Goal: Task Accomplishment & Management: Use online tool/utility

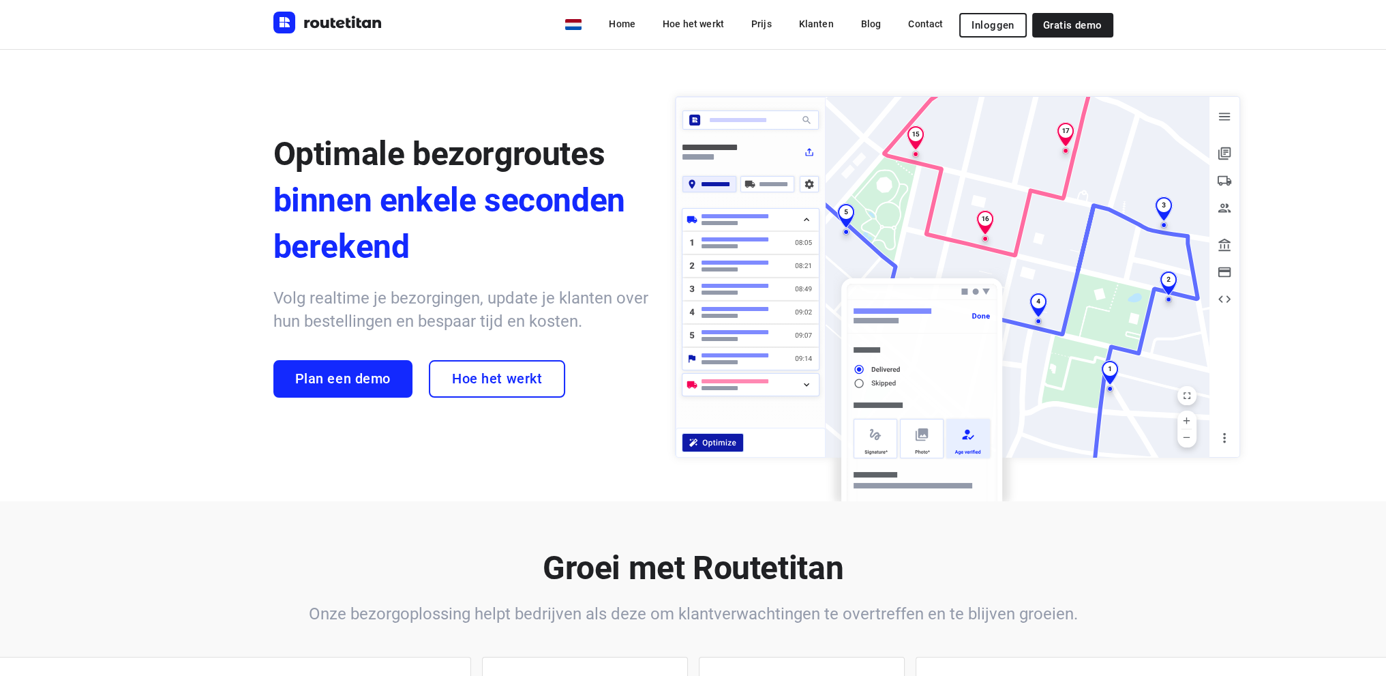
click at [982, 20] on span "Inloggen" at bounding box center [993, 25] width 42 height 11
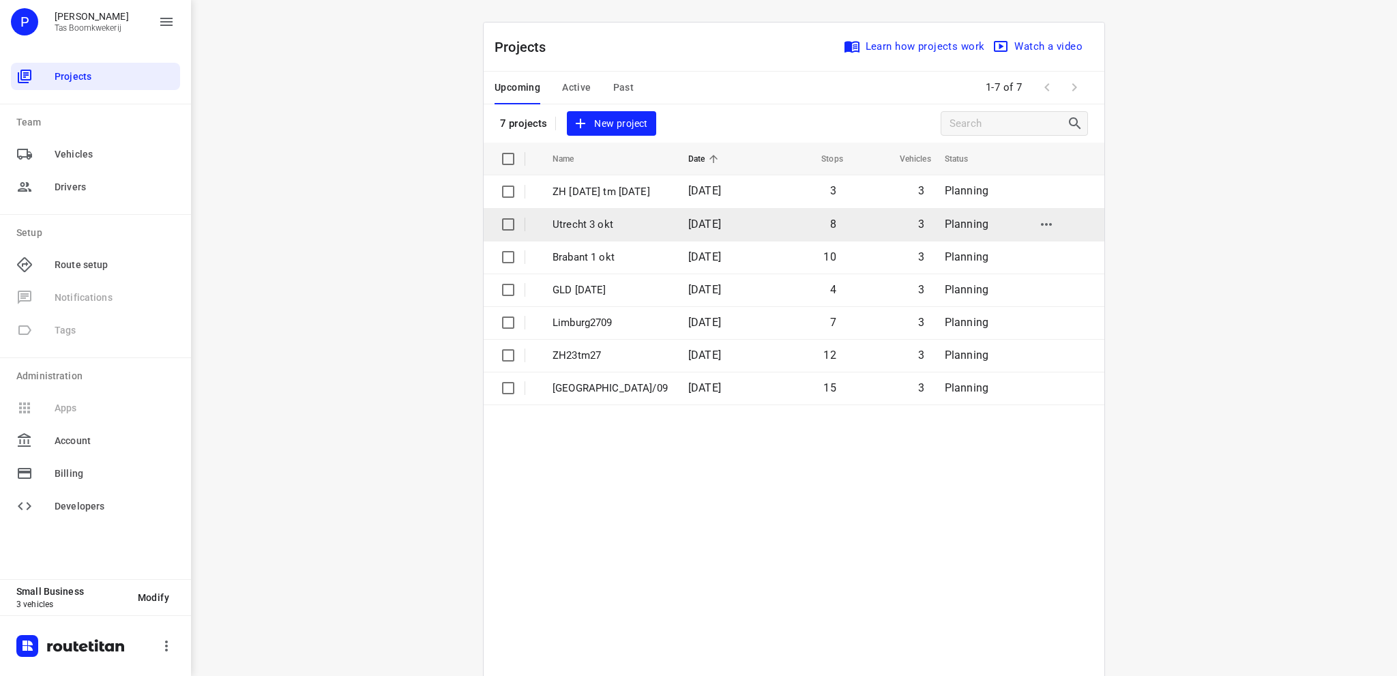
click at [600, 219] on p "Utrecht 3 okt" at bounding box center [609, 225] width 115 height 16
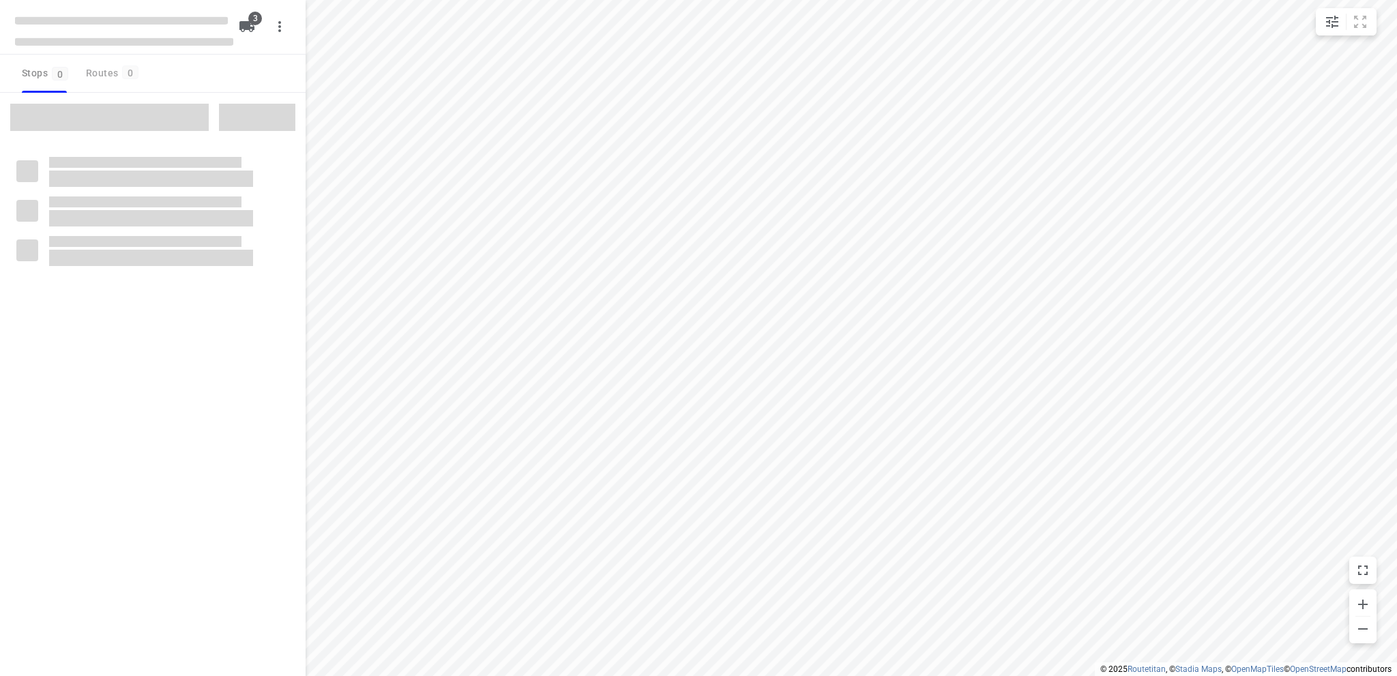
type input "distance"
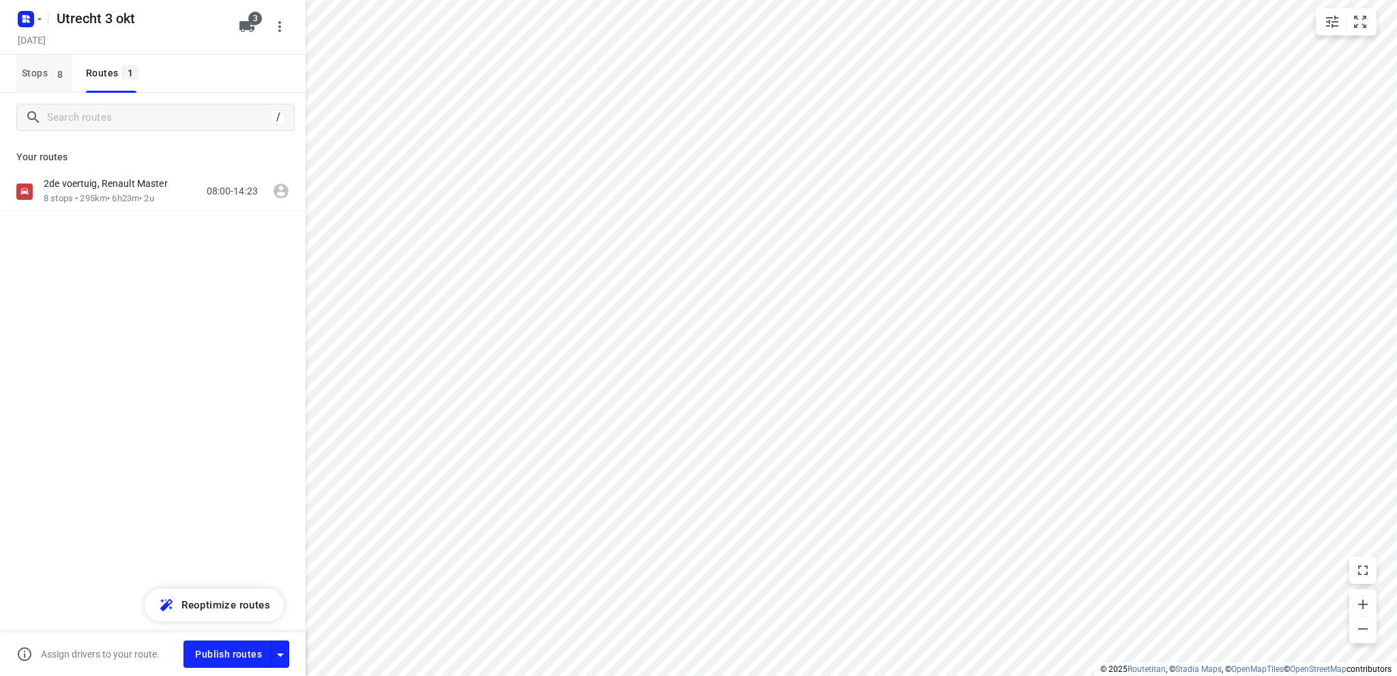
click at [36, 70] on span "Stops 8" at bounding box center [47, 73] width 50 height 17
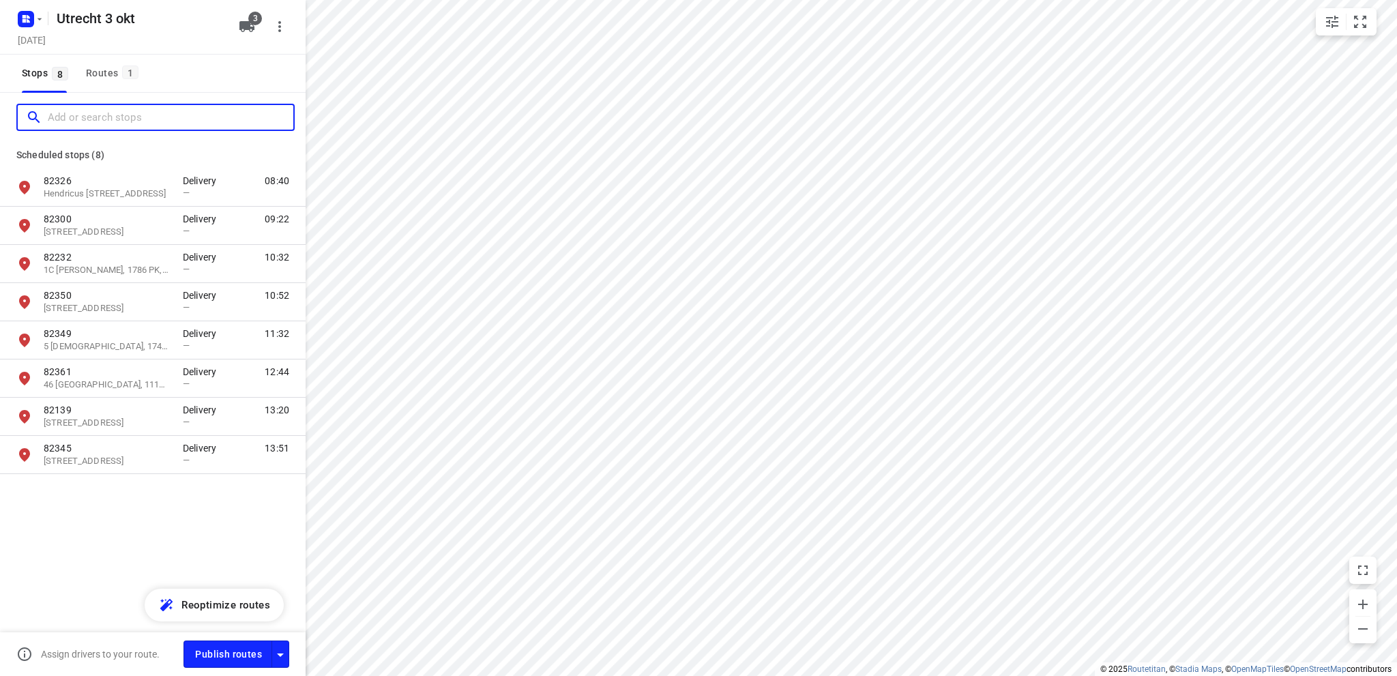
click at [54, 117] on input "Add or search stops" at bounding box center [171, 117] width 246 height 21
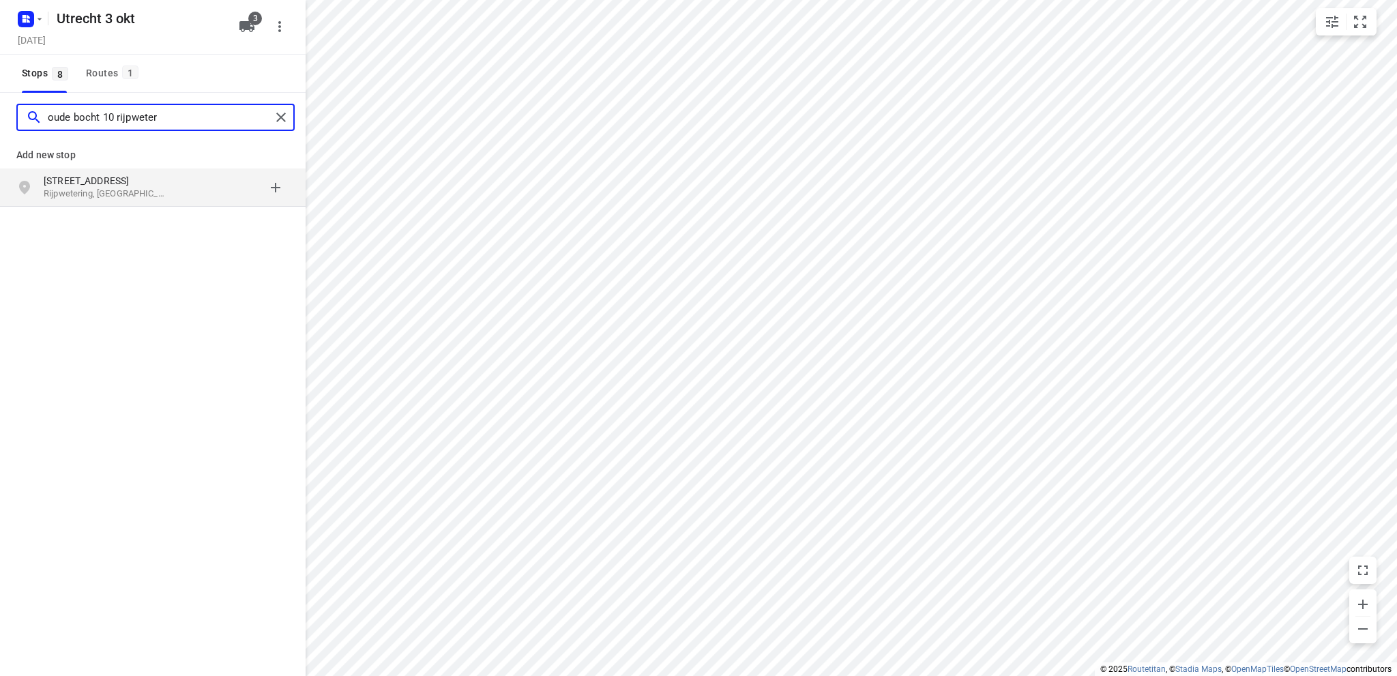
type input "oude bocht 10 rijpweter"
click at [67, 191] on p "Rijpwetering, Nederland" at bounding box center [106, 194] width 125 height 13
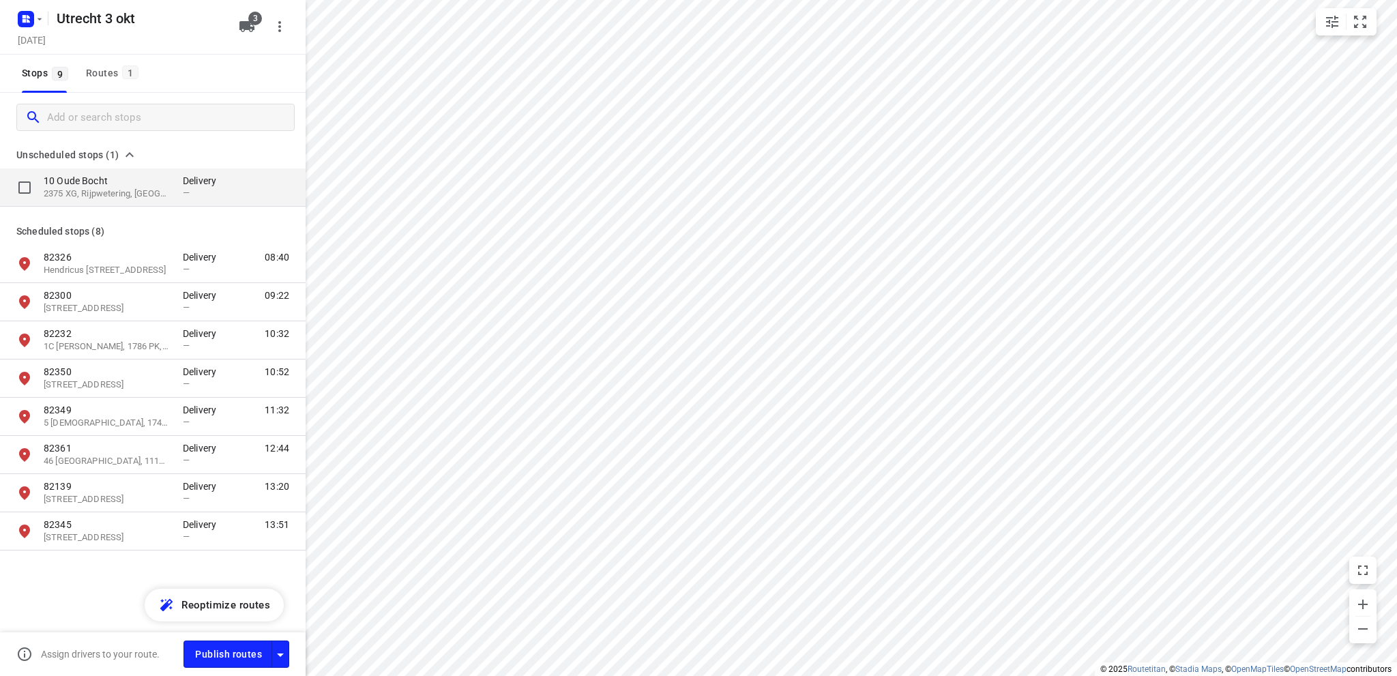
click at [111, 188] on p "2375 XG, Rijpwetering, NL" at bounding box center [106, 194] width 125 height 13
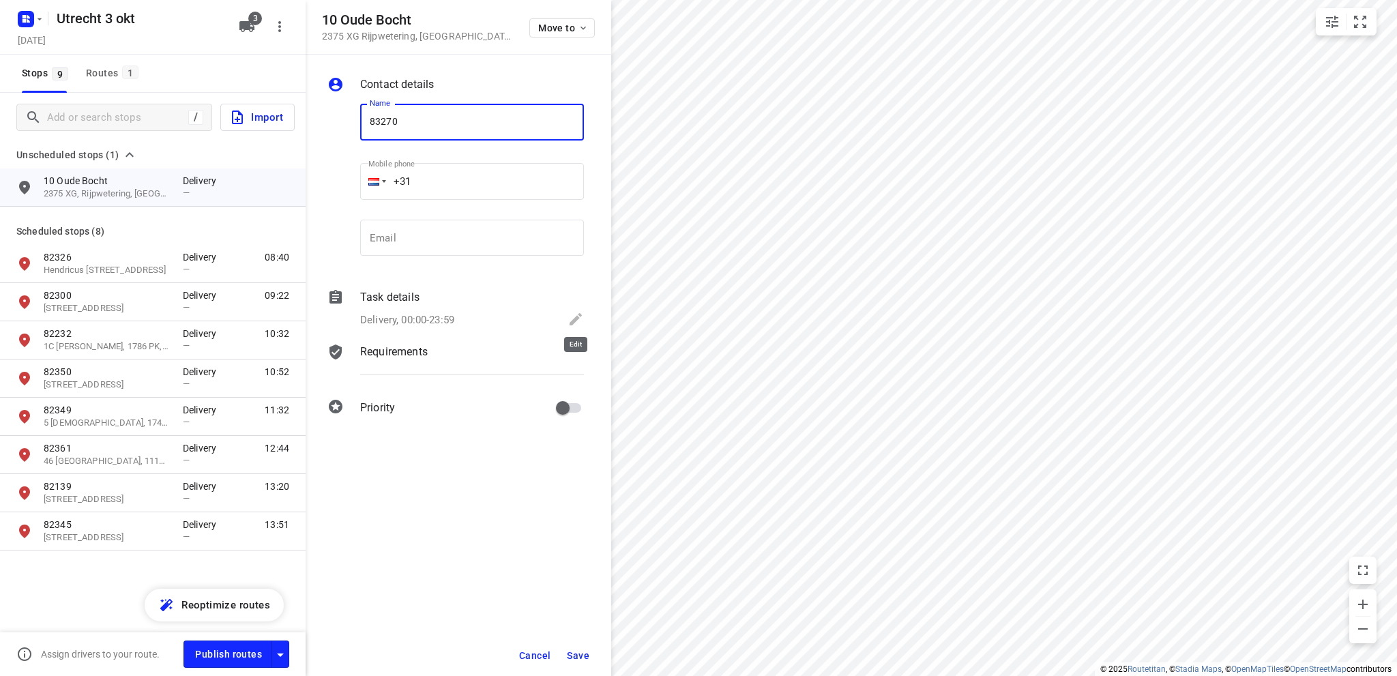
type input "83270"
click at [573, 318] on icon at bounding box center [575, 319] width 16 height 16
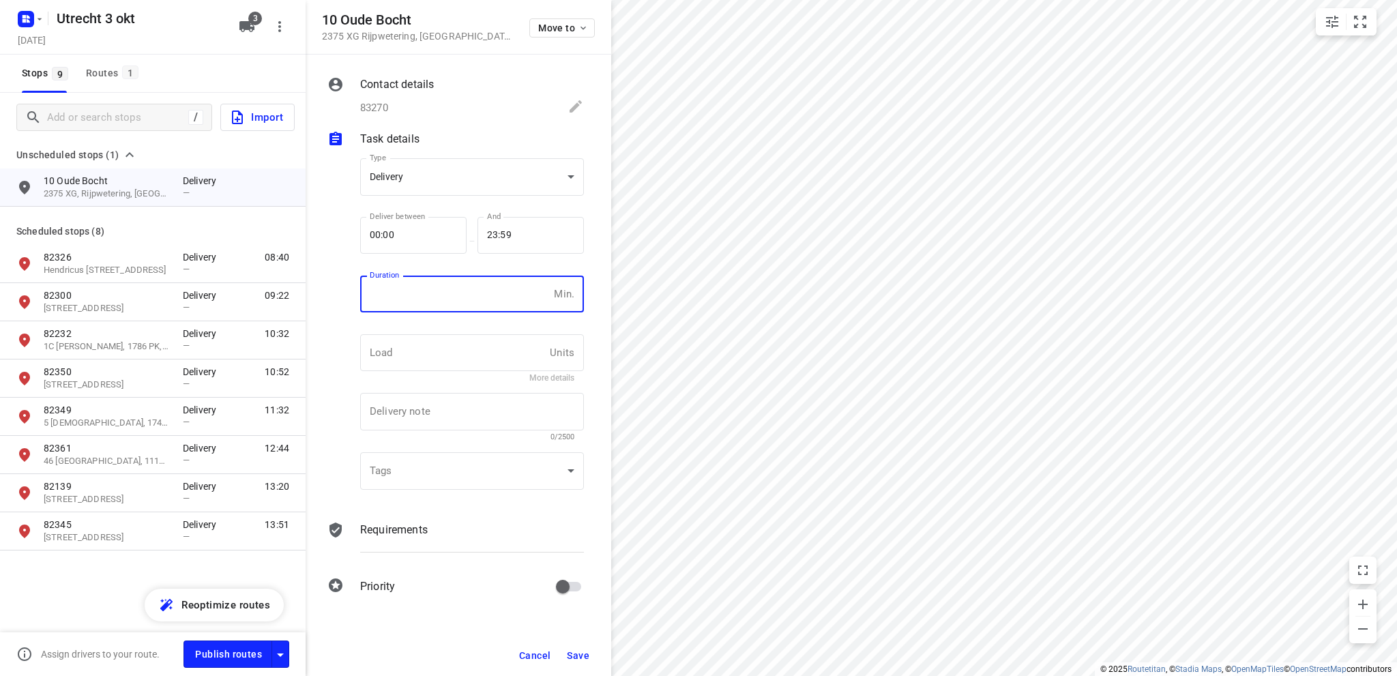
click at [417, 291] on input "number" at bounding box center [454, 294] width 188 height 37
type input "10"
click at [578, 654] on span "Save" at bounding box center [578, 655] width 23 height 11
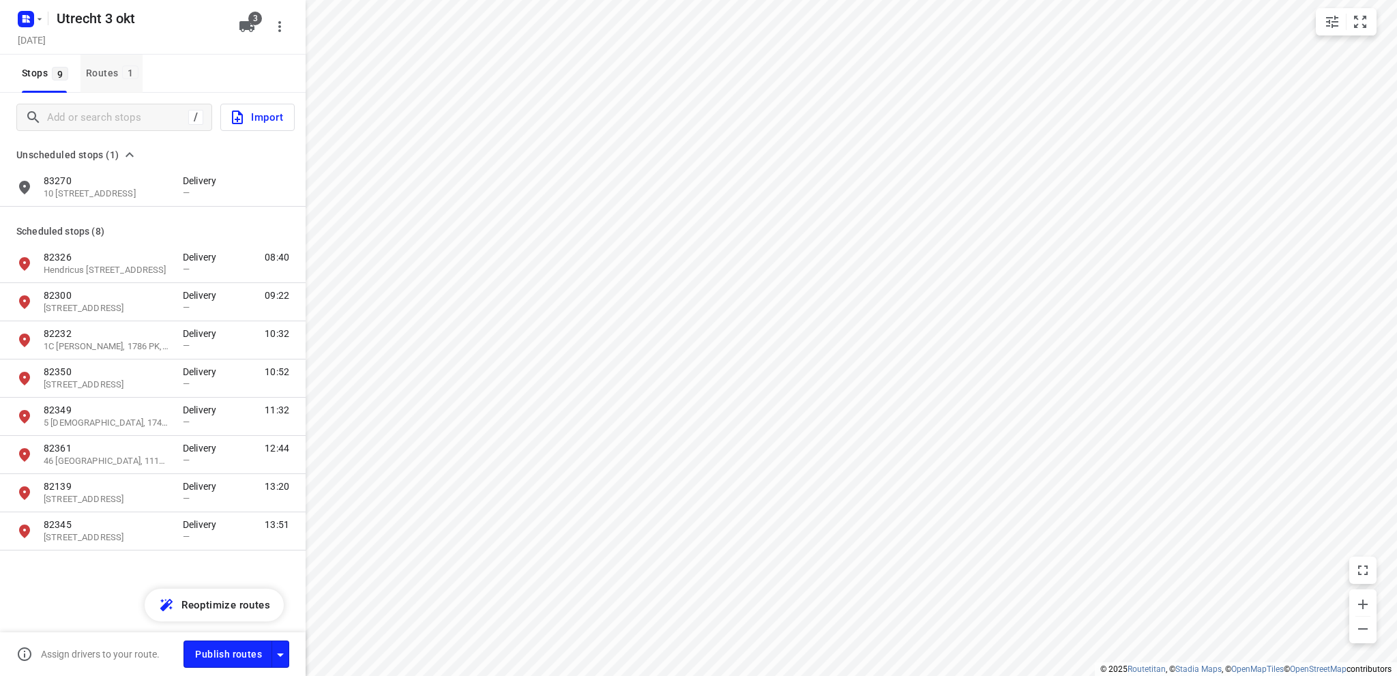
click at [102, 73] on div "Routes 1" at bounding box center [114, 73] width 57 height 17
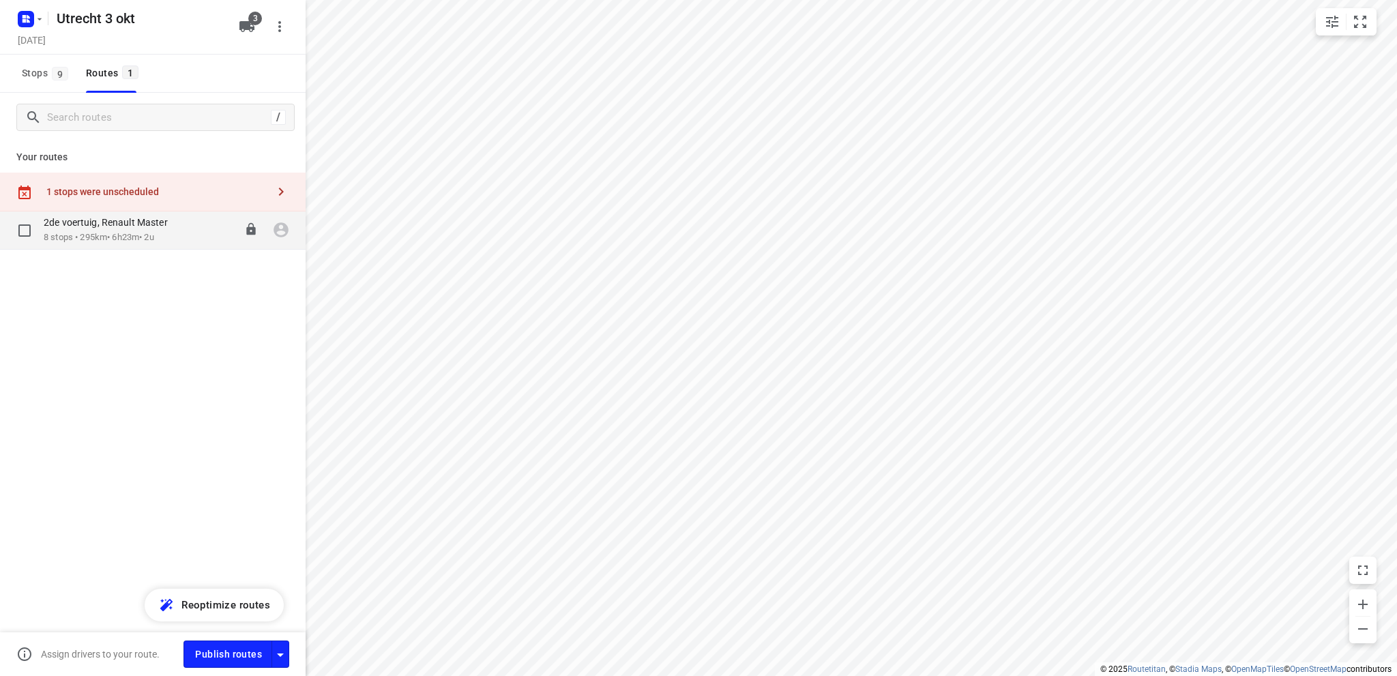
click at [140, 223] on p "2de voertuig, Renault Master" at bounding box center [110, 222] width 132 height 12
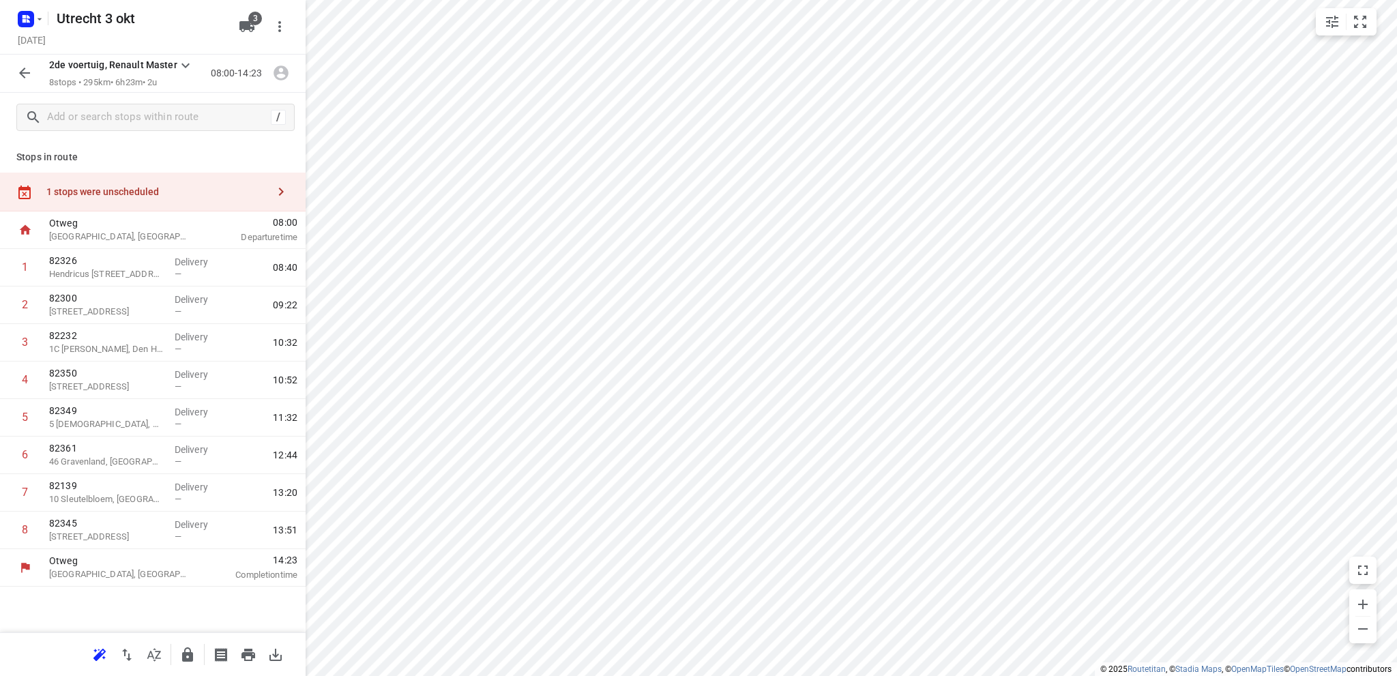
click at [145, 195] on div "1 stops were unscheduled" at bounding box center [156, 191] width 221 height 11
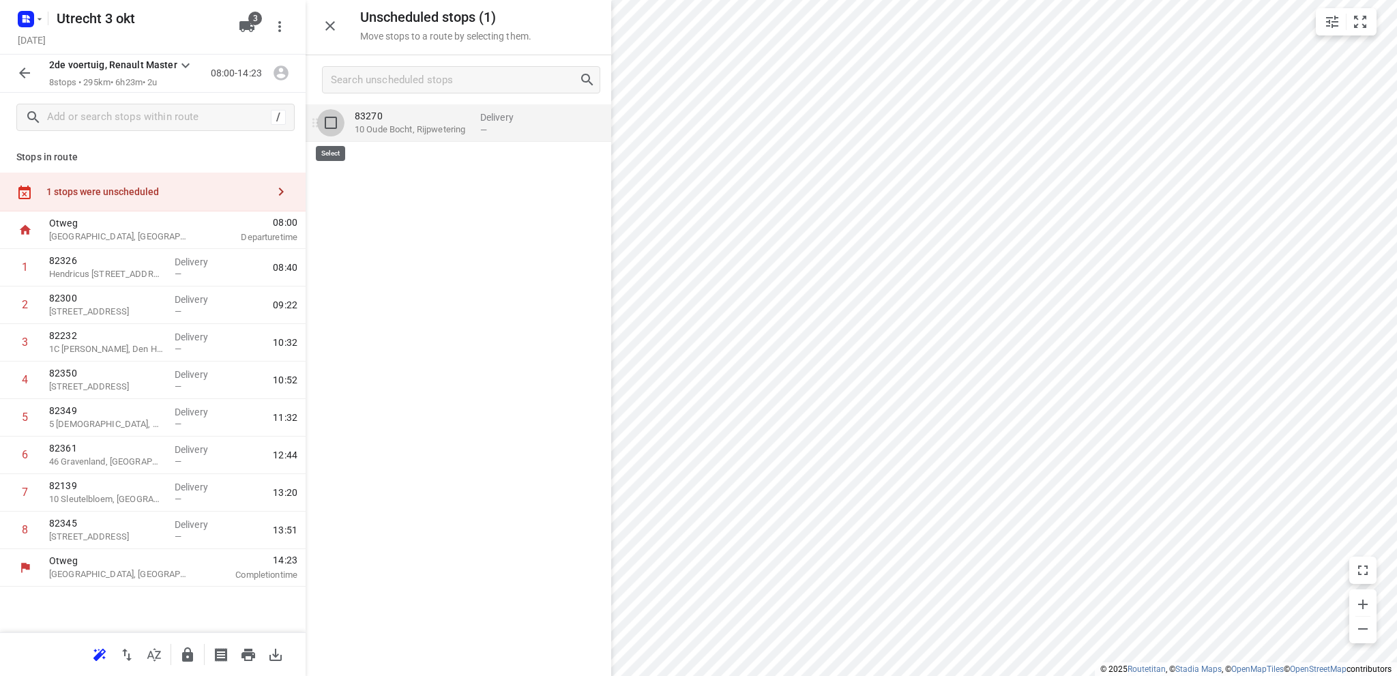
click at [332, 123] on input "grid" at bounding box center [330, 122] width 27 height 27
checkbox input "true"
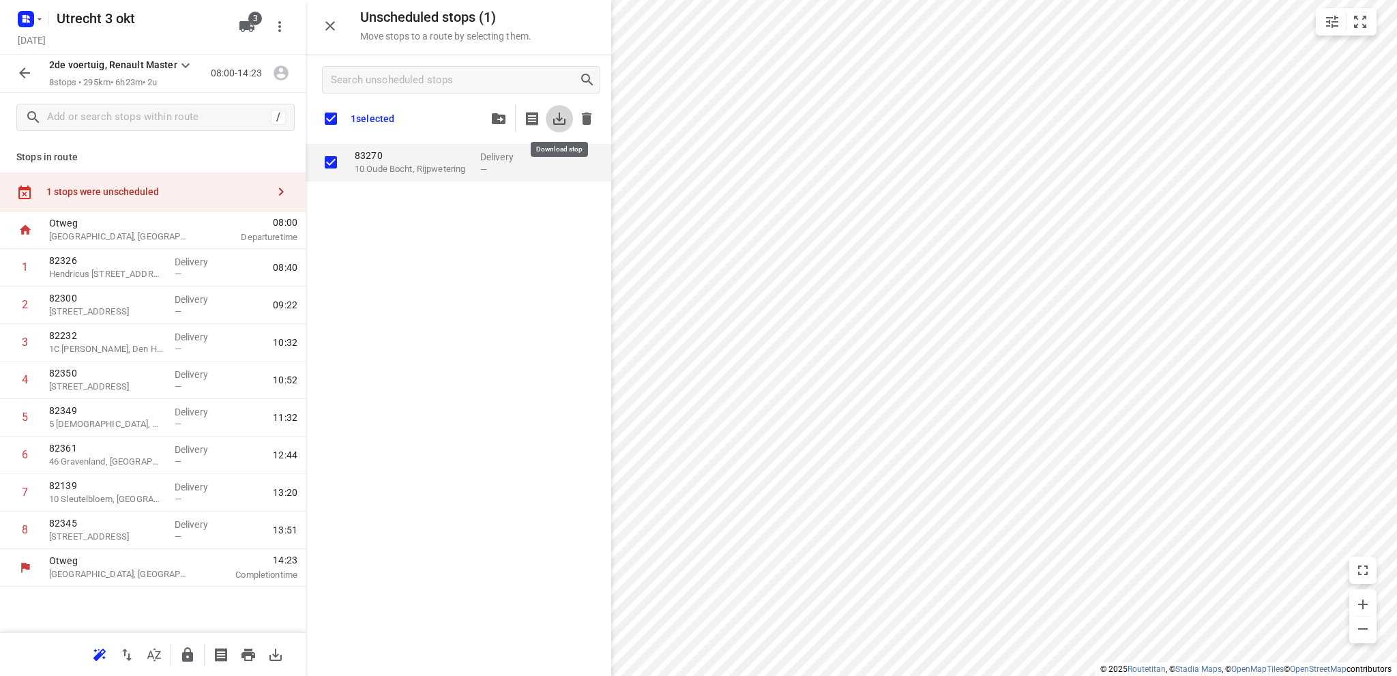
click at [556, 119] on icon "button" at bounding box center [559, 119] width 12 height 12
click at [27, 20] on icon "button" at bounding box center [28, 20] width 3 height 3
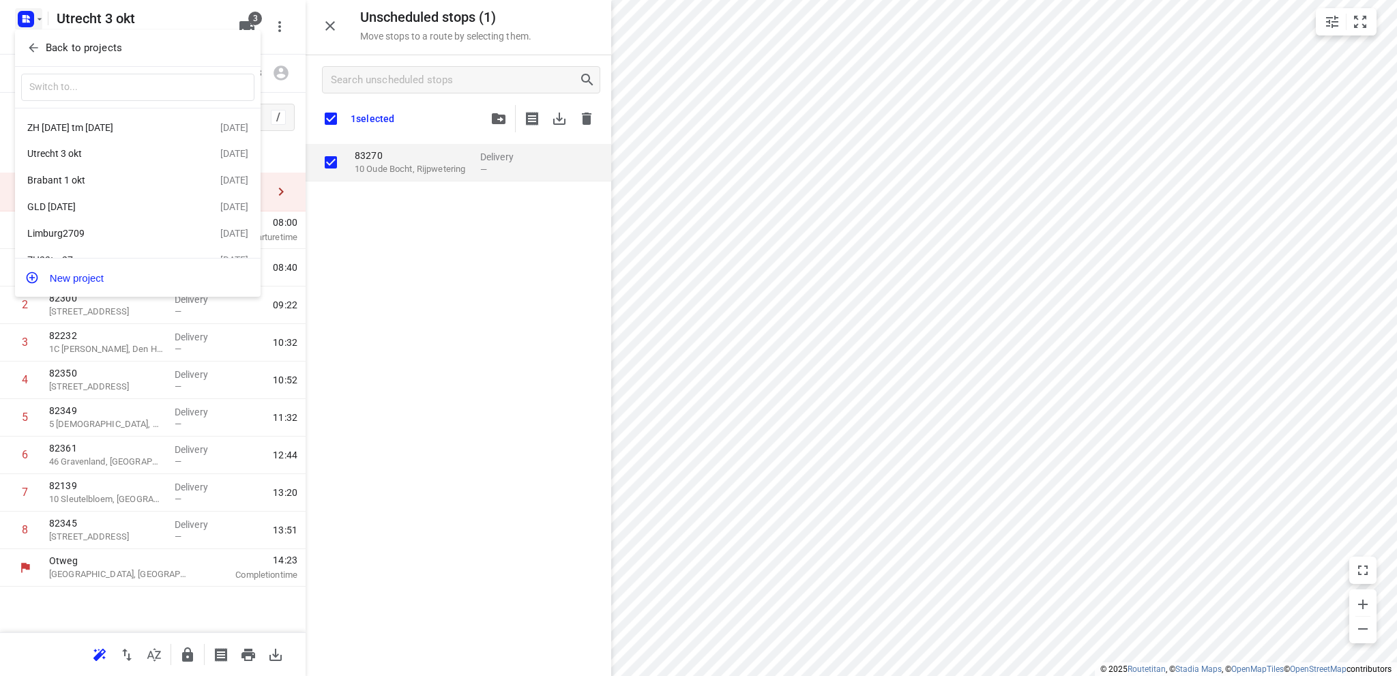
click at [89, 125] on div "ZH 30 sept tm 4 okt" at bounding box center [105, 127] width 157 height 11
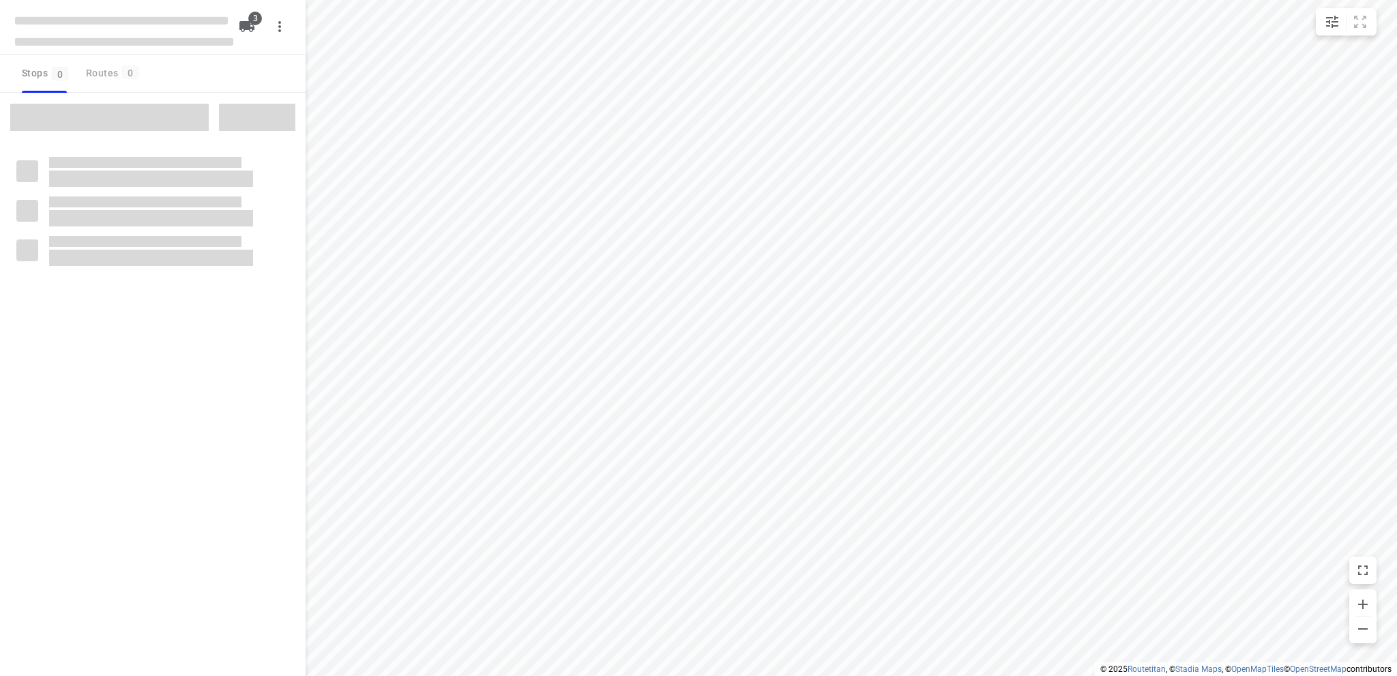
type input "distance"
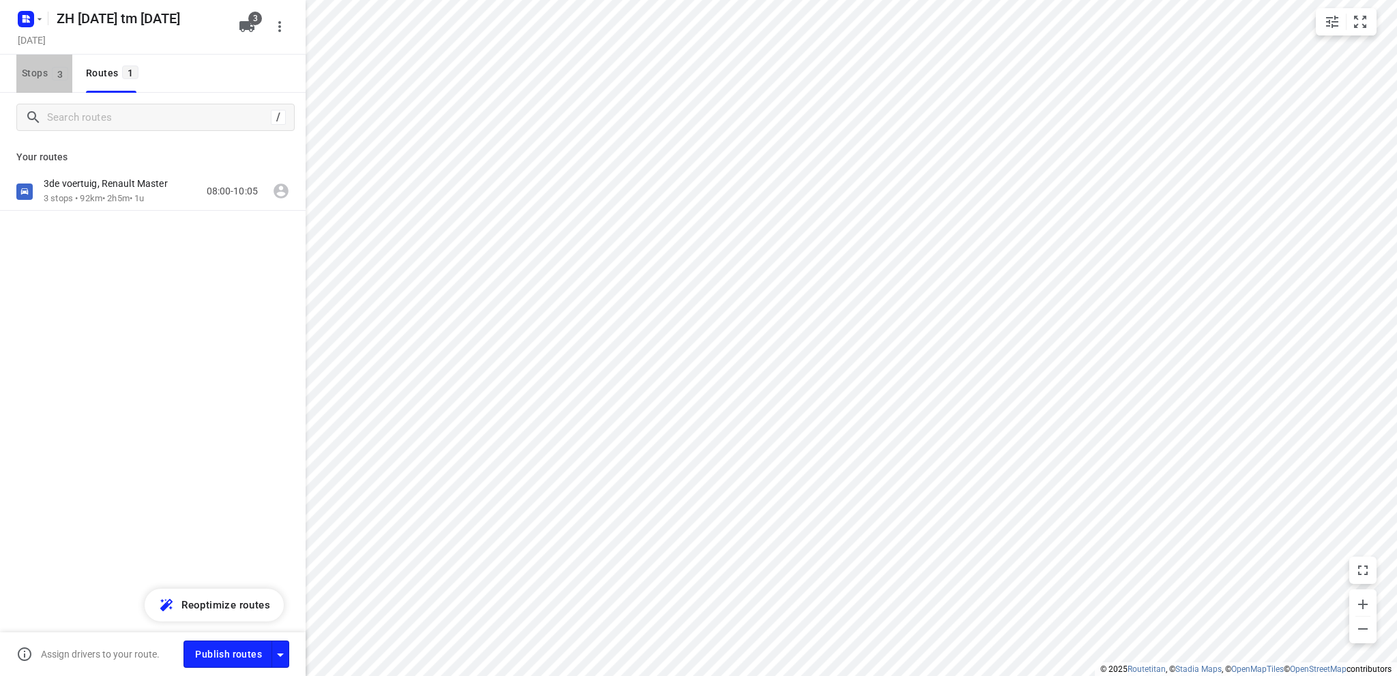
click at [27, 68] on span "Stops 3" at bounding box center [47, 73] width 50 height 17
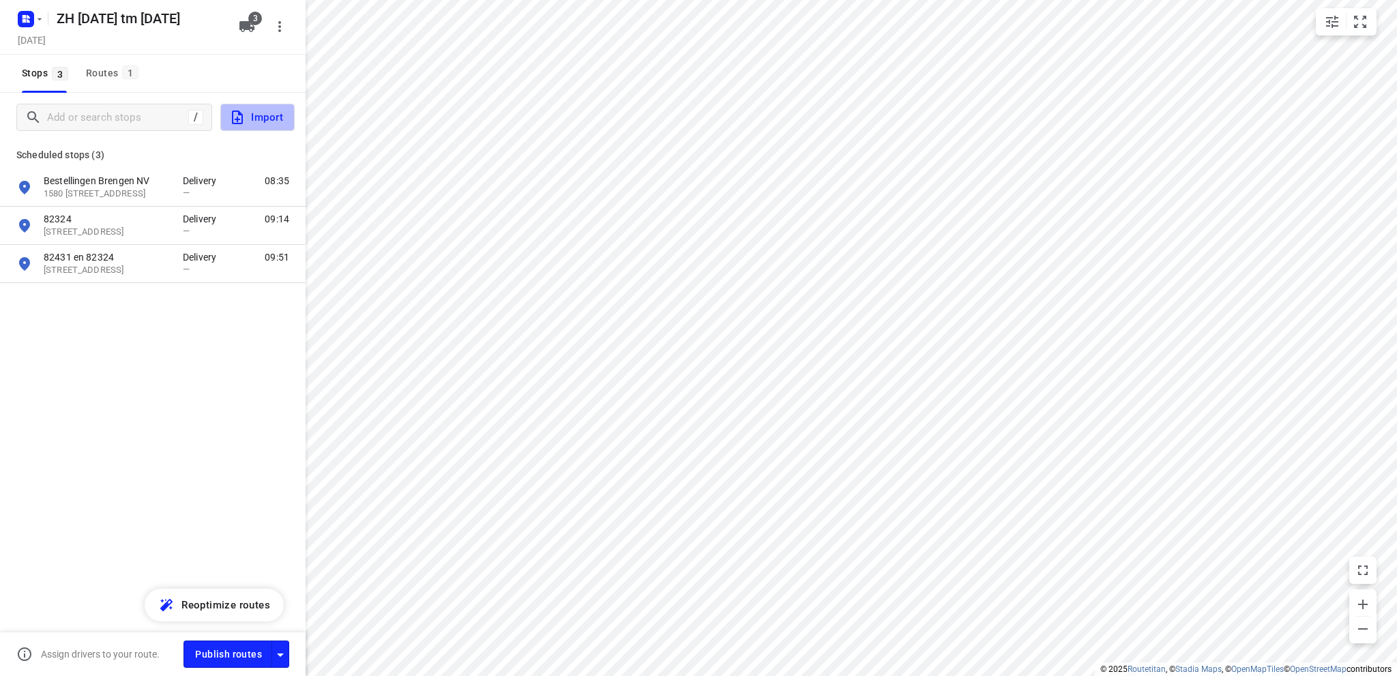
click at [251, 116] on span "Import" at bounding box center [256, 117] width 54 height 18
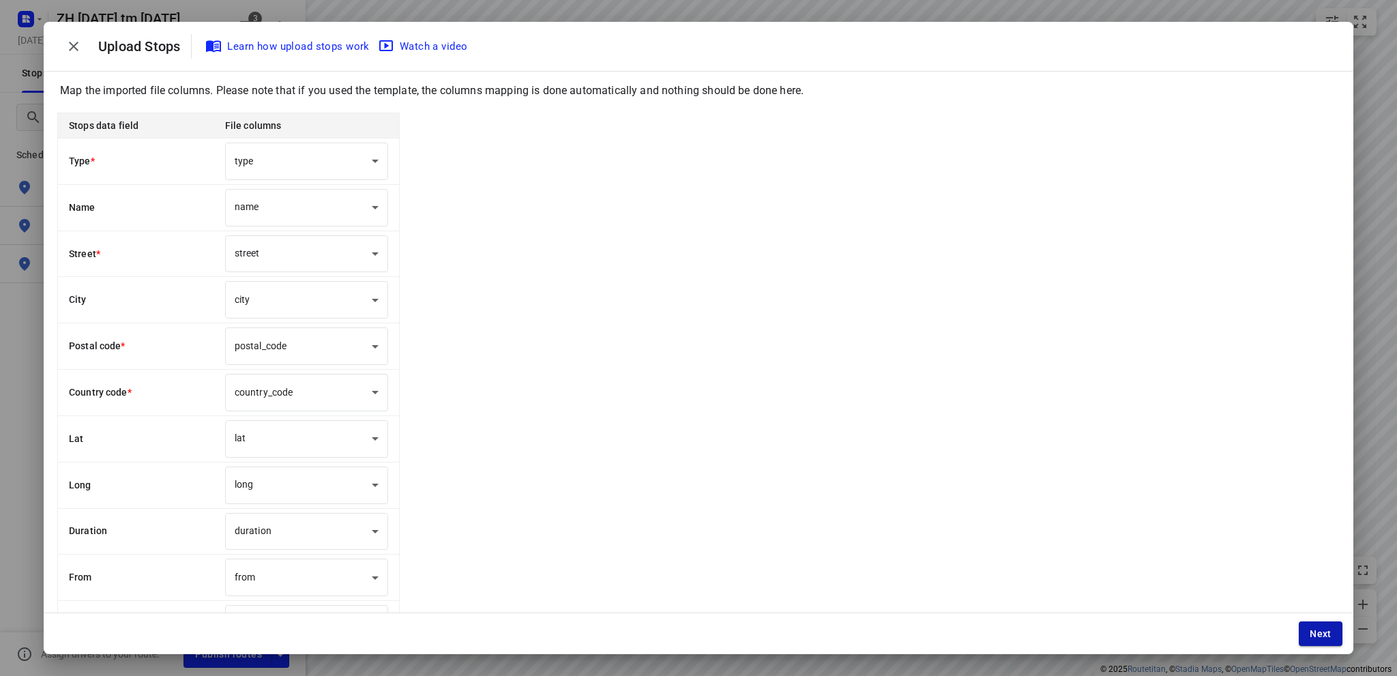
click at [1320, 633] on span "Next" at bounding box center [1320, 633] width 22 height 11
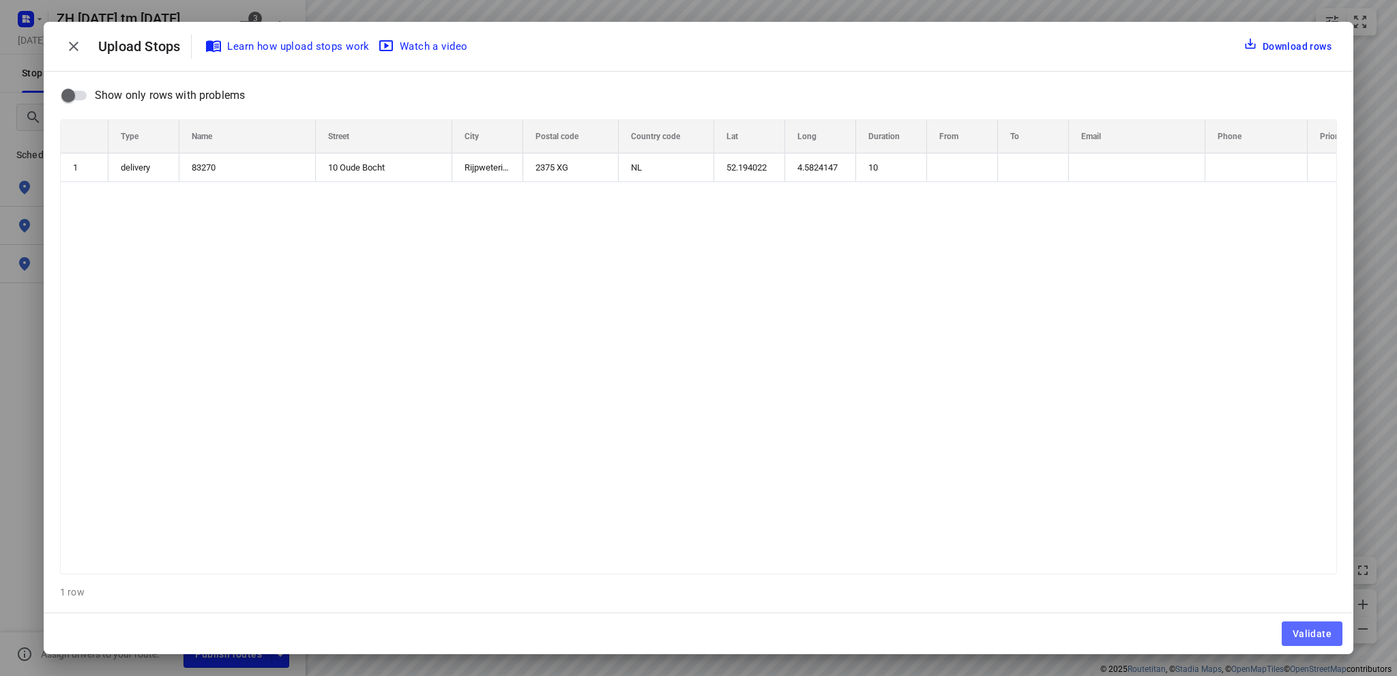
click at [1320, 633] on span "Validate" at bounding box center [1311, 633] width 39 height 11
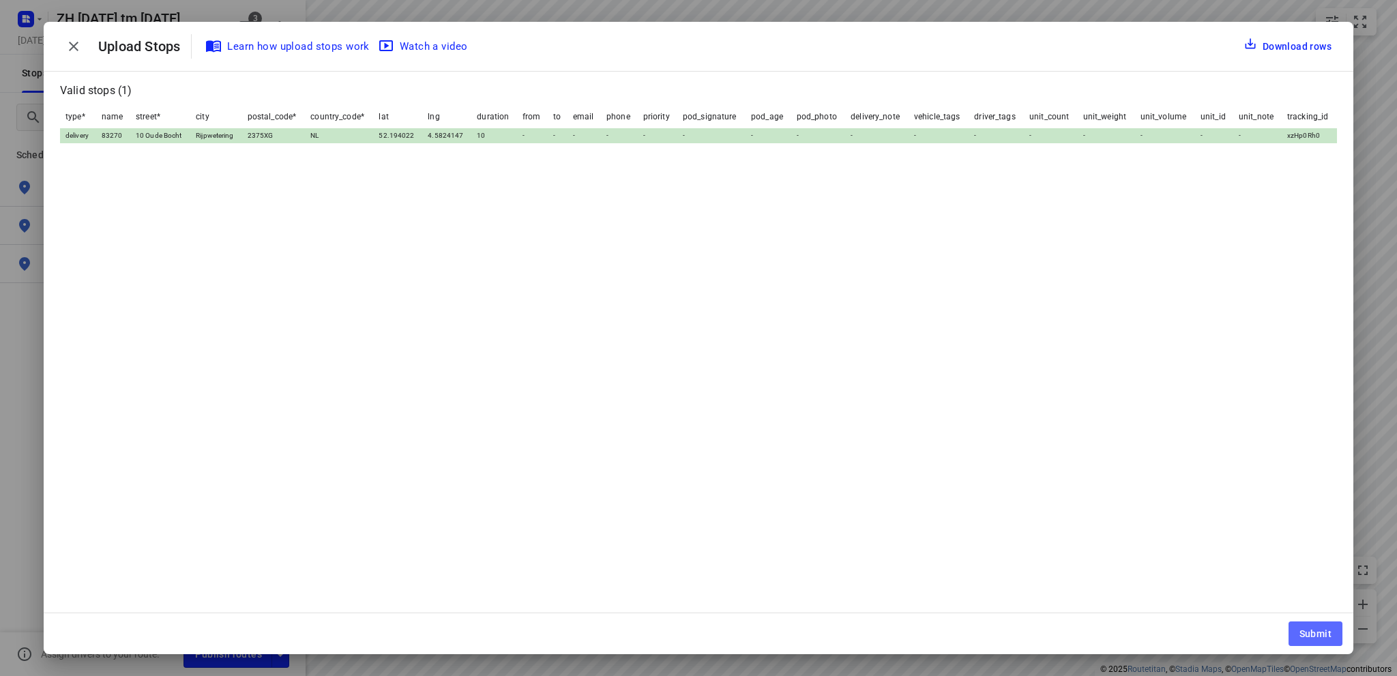
click at [1320, 633] on span "Submit" at bounding box center [1315, 633] width 32 height 11
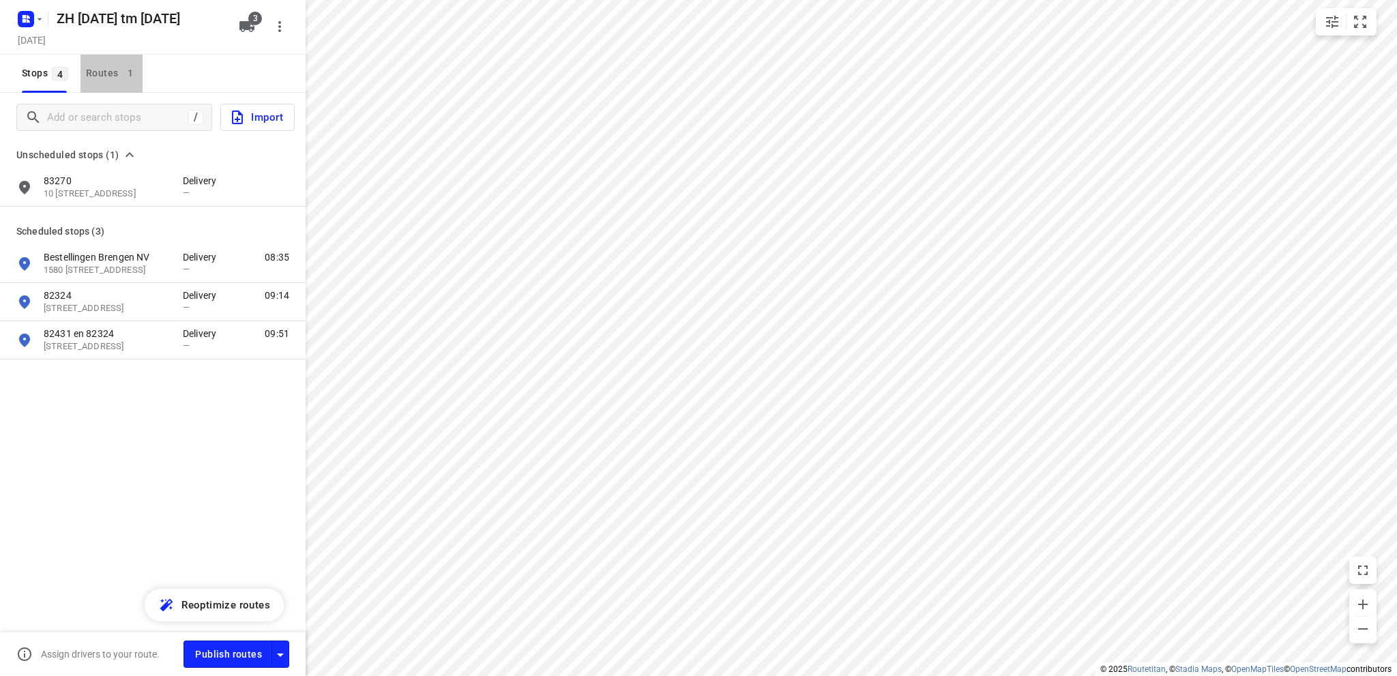
click at [92, 72] on div "Routes 1" at bounding box center [114, 73] width 57 height 17
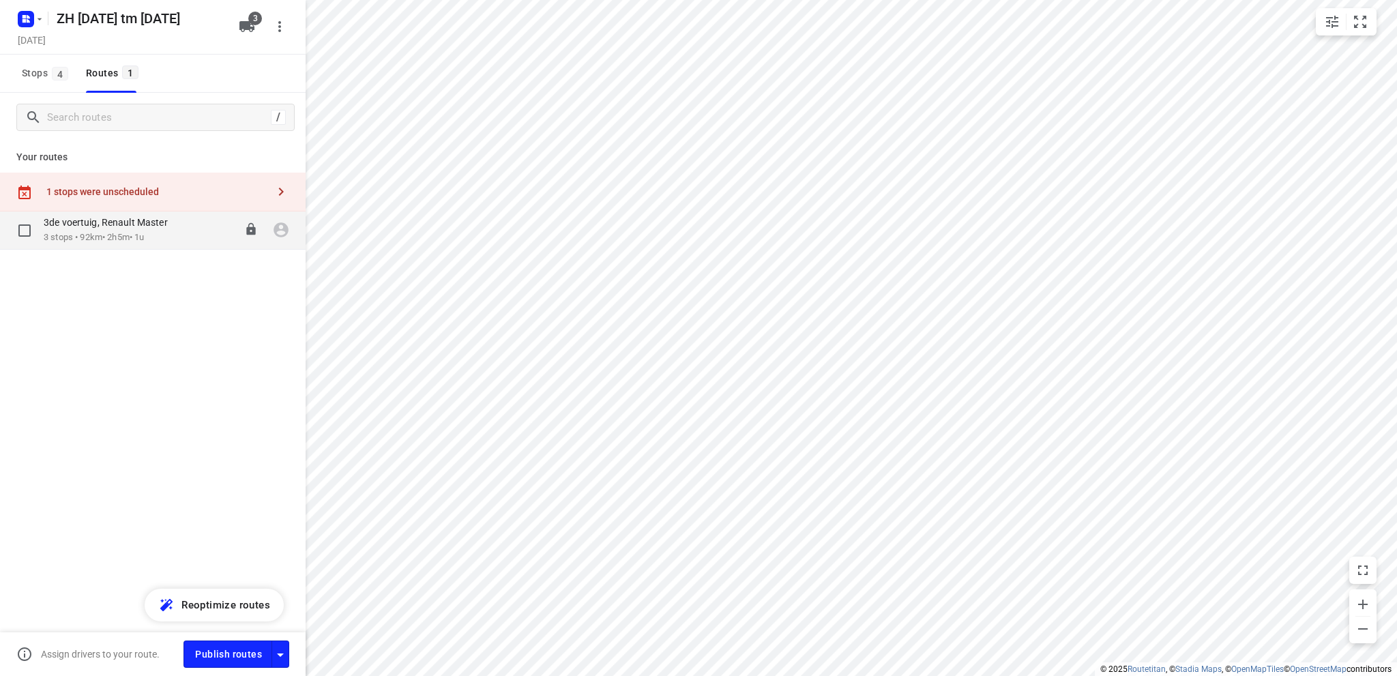
click at [102, 234] on p "3 stops • 92km • 2h5m • 1u" at bounding box center [113, 237] width 138 height 13
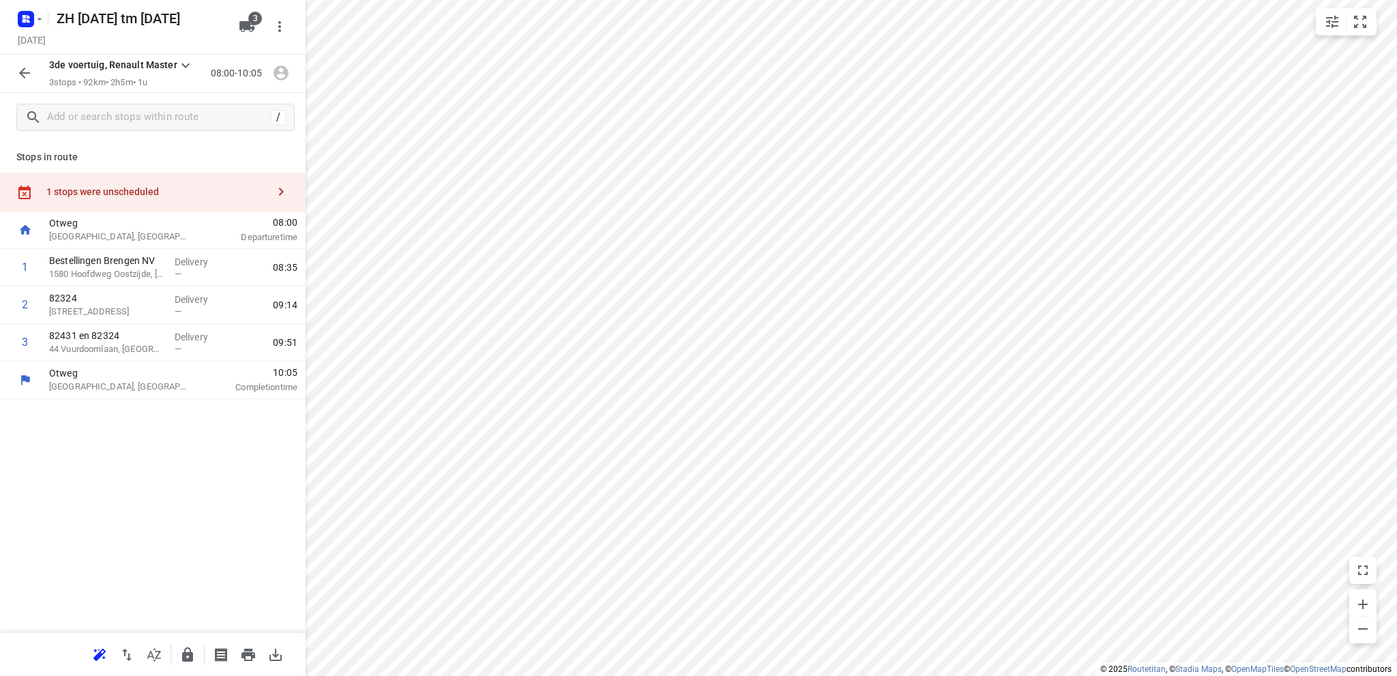
click at [104, 186] on div "1 stops were unscheduled" at bounding box center [156, 191] width 221 height 11
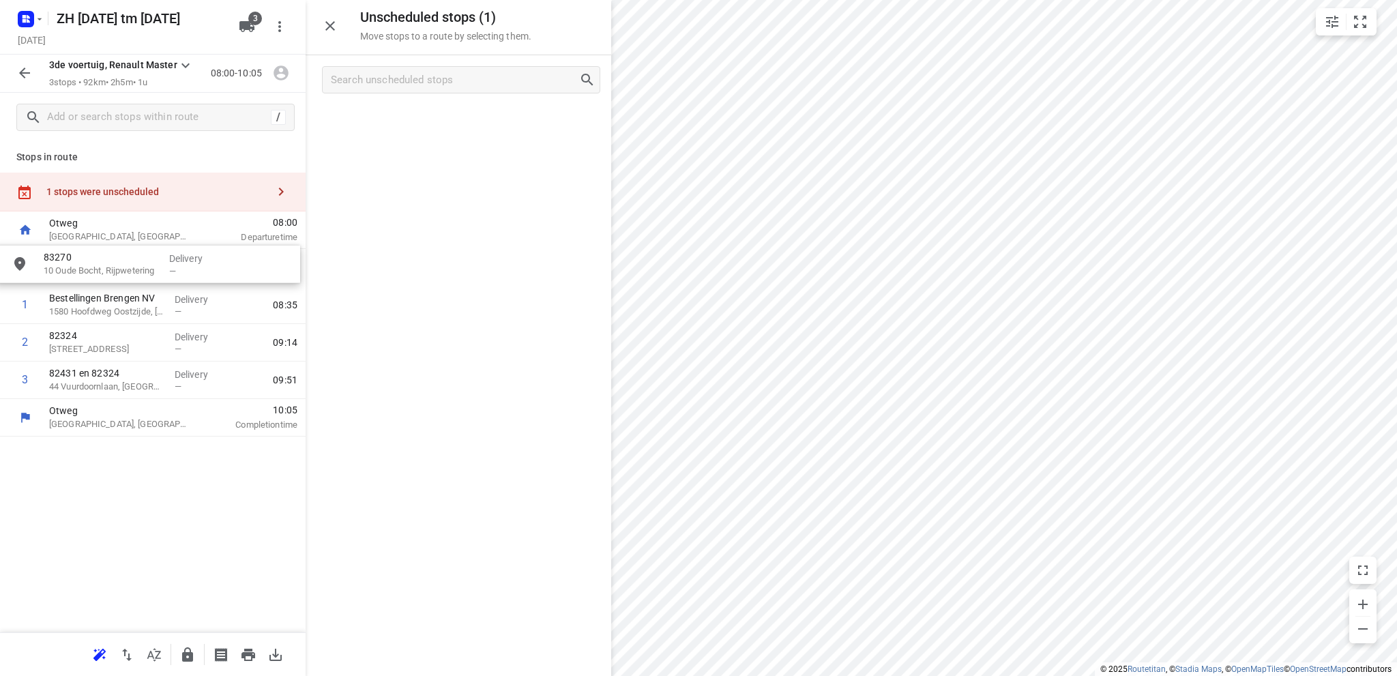
drag, startPoint x: 437, startPoint y: 121, endPoint x: 123, endPoint y: 263, distance: 344.9
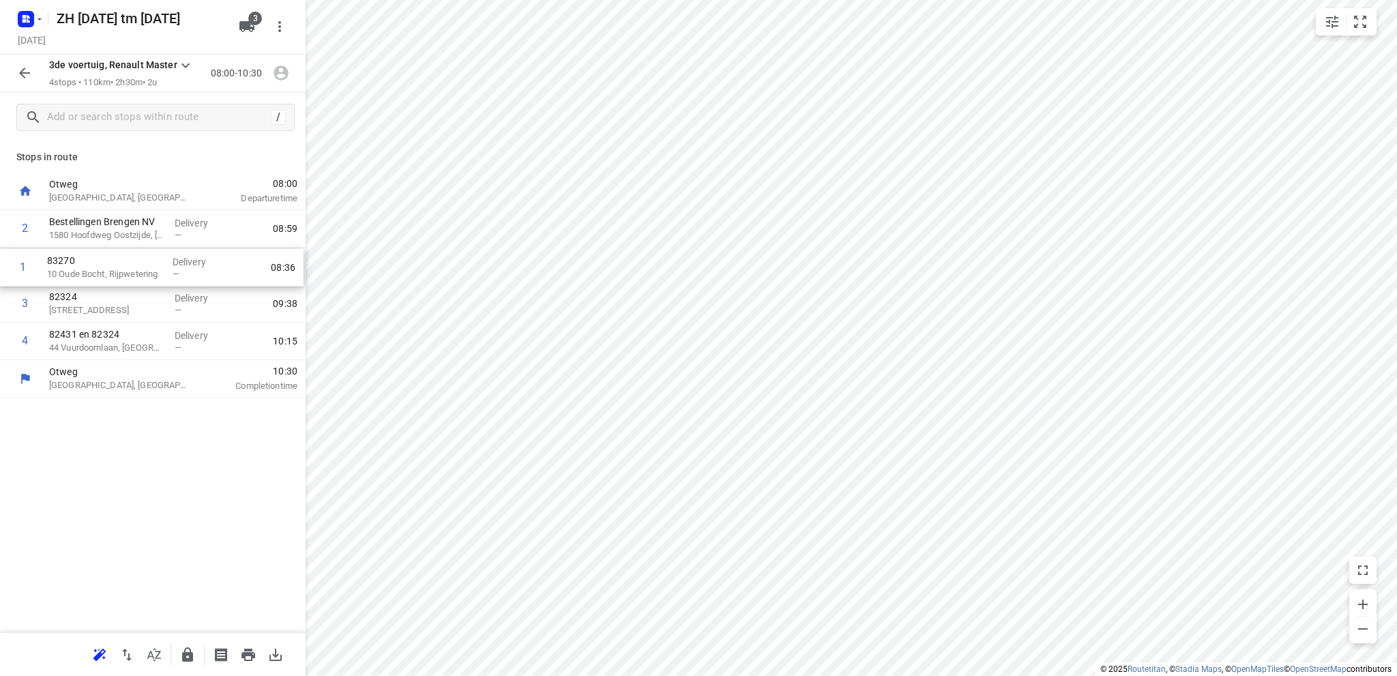
drag, startPoint x: 120, startPoint y: 236, endPoint x: 117, endPoint y: 278, distance: 42.4
click at [117, 278] on div "1 83270 10 Oude Bocht, Rijpwetering Delivery — 08:36 2 Bestellingen Brengen NV …" at bounding box center [153, 285] width 306 height 150
drag, startPoint x: 126, startPoint y: 276, endPoint x: 128, endPoint y: 235, distance: 40.3
click at [128, 235] on div "1 Bestellingen Brengen NV 1580 Hoofdweg Oostzijde, Nieuw-Vennep Delivery — 08:3…" at bounding box center [153, 285] width 306 height 150
drag, startPoint x: 131, startPoint y: 233, endPoint x: 125, endPoint y: 278, distance: 44.8
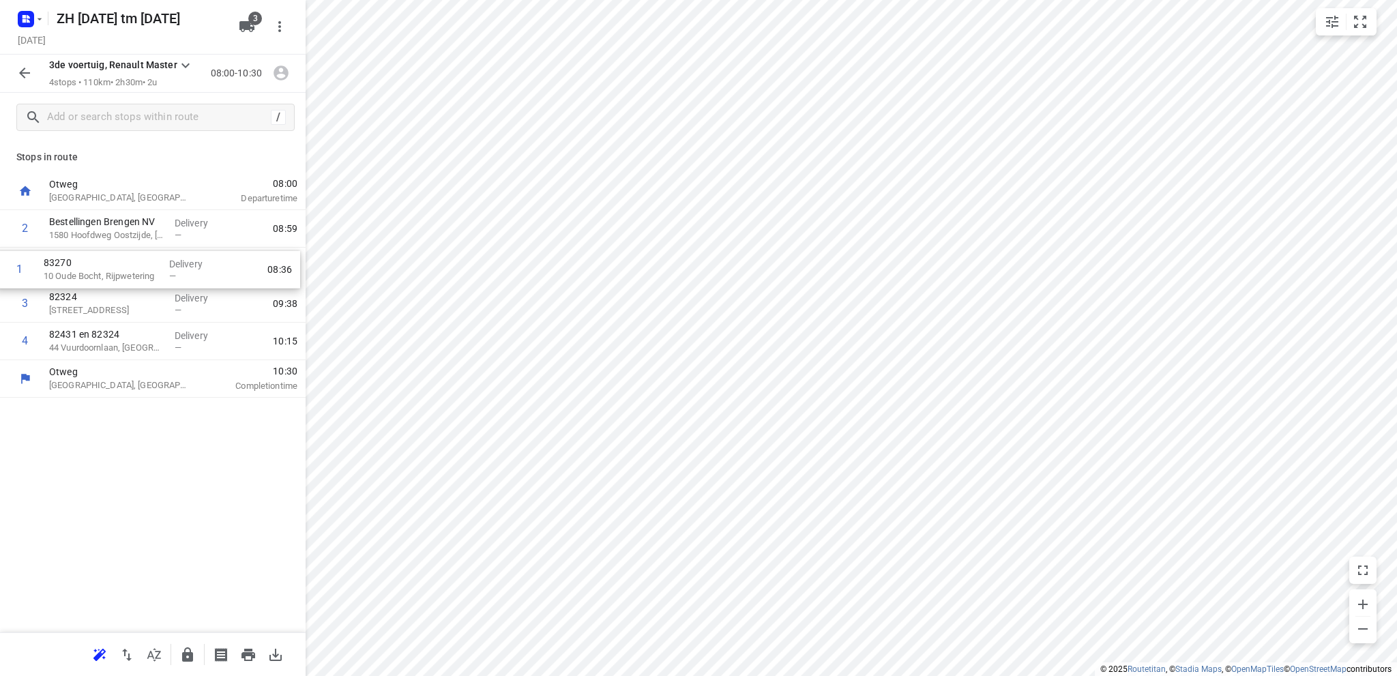
click at [125, 278] on div "1 83270 10 Oude Bocht, Rijpwetering Delivery — 08:36 2 Bestellingen Brengen NV …" at bounding box center [153, 285] width 306 height 150
